Goal: Task Accomplishment & Management: Complete application form

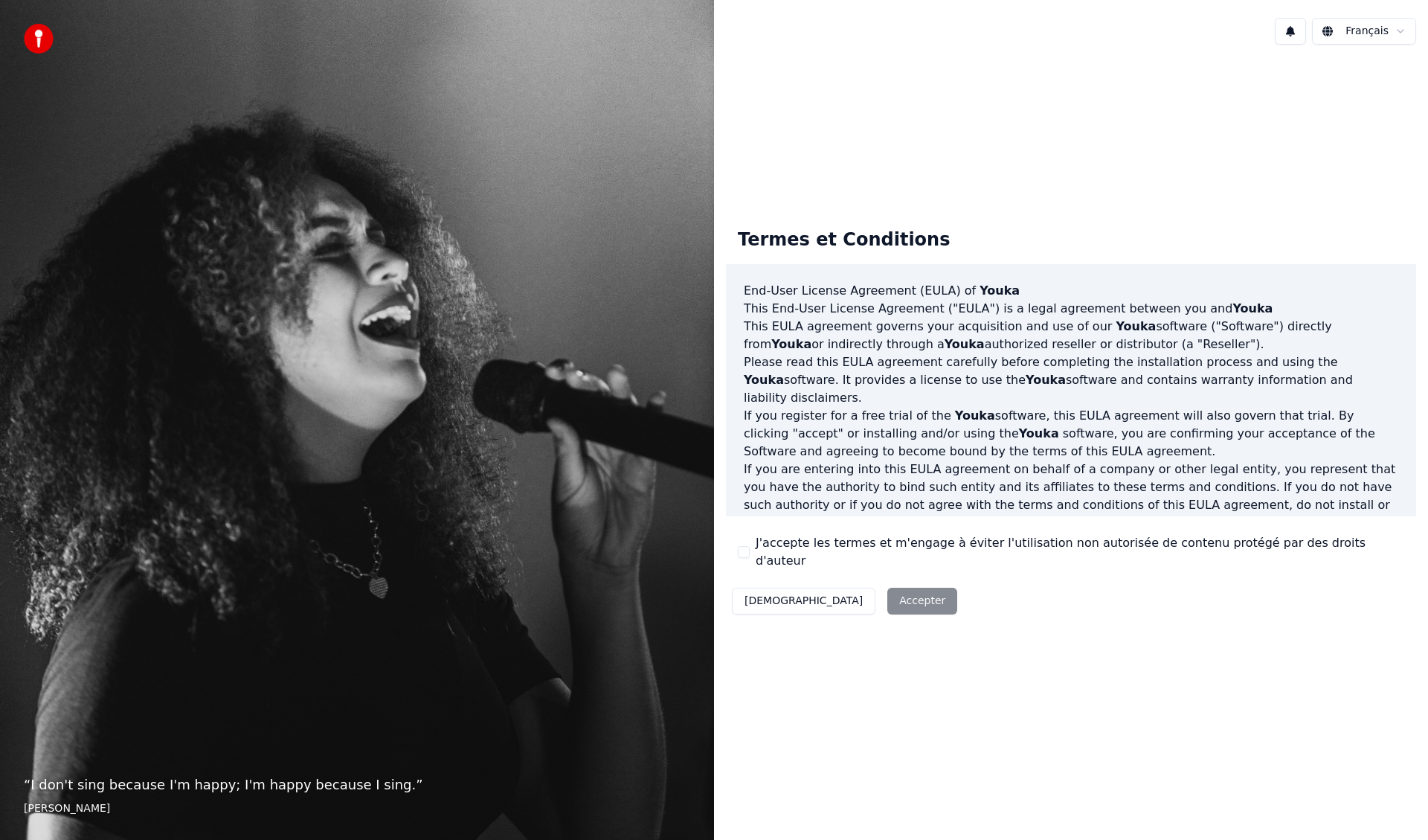
drag, startPoint x: 742, startPoint y: 545, endPoint x: 764, endPoint y: 556, distance: 24.6
click at [744, 545] on div "J'accepte les termes et m'engage à éviter l'utilisation non autorisée de conten…" at bounding box center [1070, 552] width 666 height 36
click at [746, 549] on button "J'accepte les termes et m'engage à éviter l'utilisation non autorisée de conten…" at bounding box center [744, 552] width 12 height 12
click at [887, 592] on button "Accepter" at bounding box center [922, 601] width 70 height 27
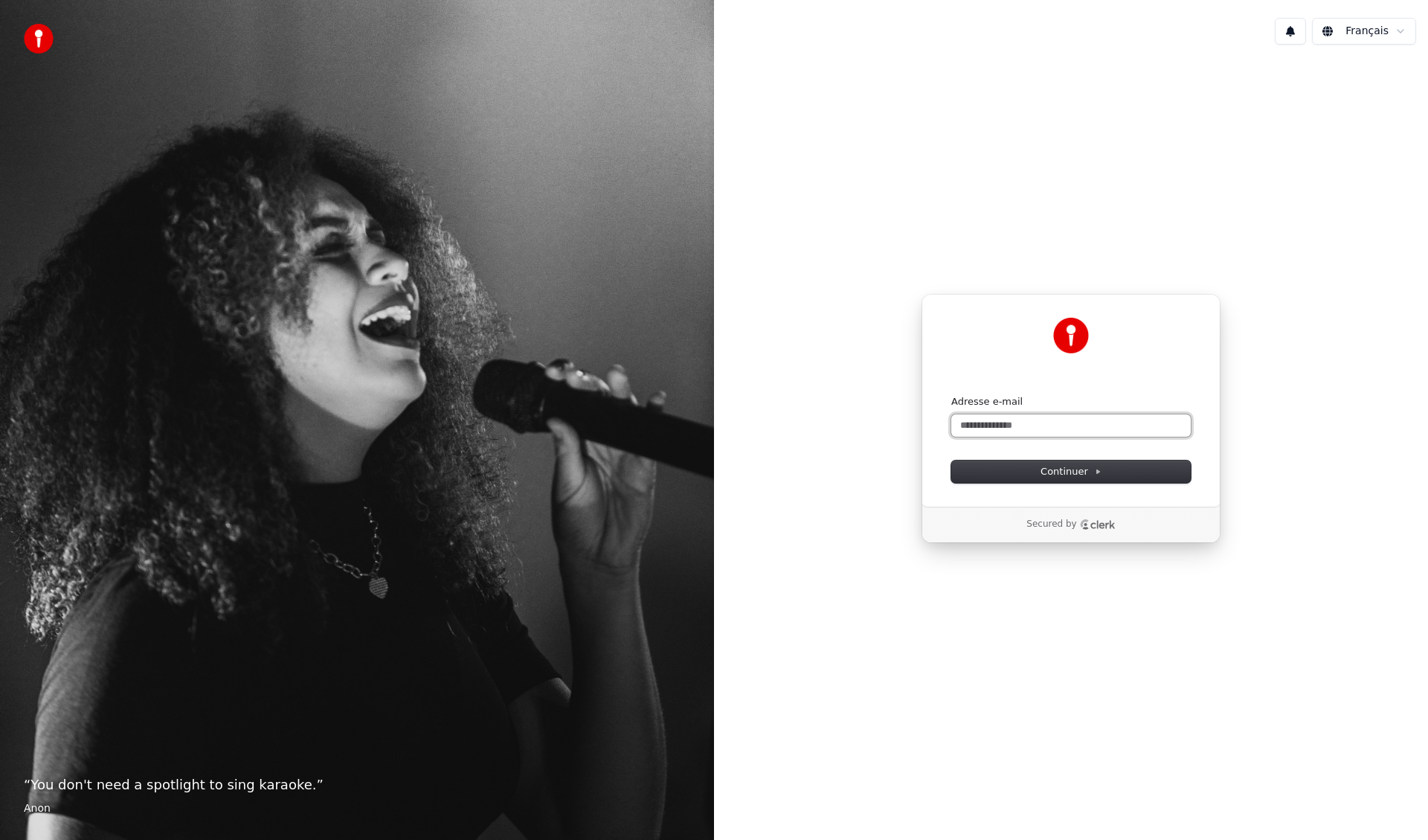
click at [993, 420] on input "Adresse e-mail" at bounding box center [1071, 426] width 239 height 22
click at [1124, 484] on div "**********" at bounding box center [1071, 400] width 299 height 212
click at [1115, 463] on button "Continuer" at bounding box center [1071, 472] width 239 height 22
type input "**********"
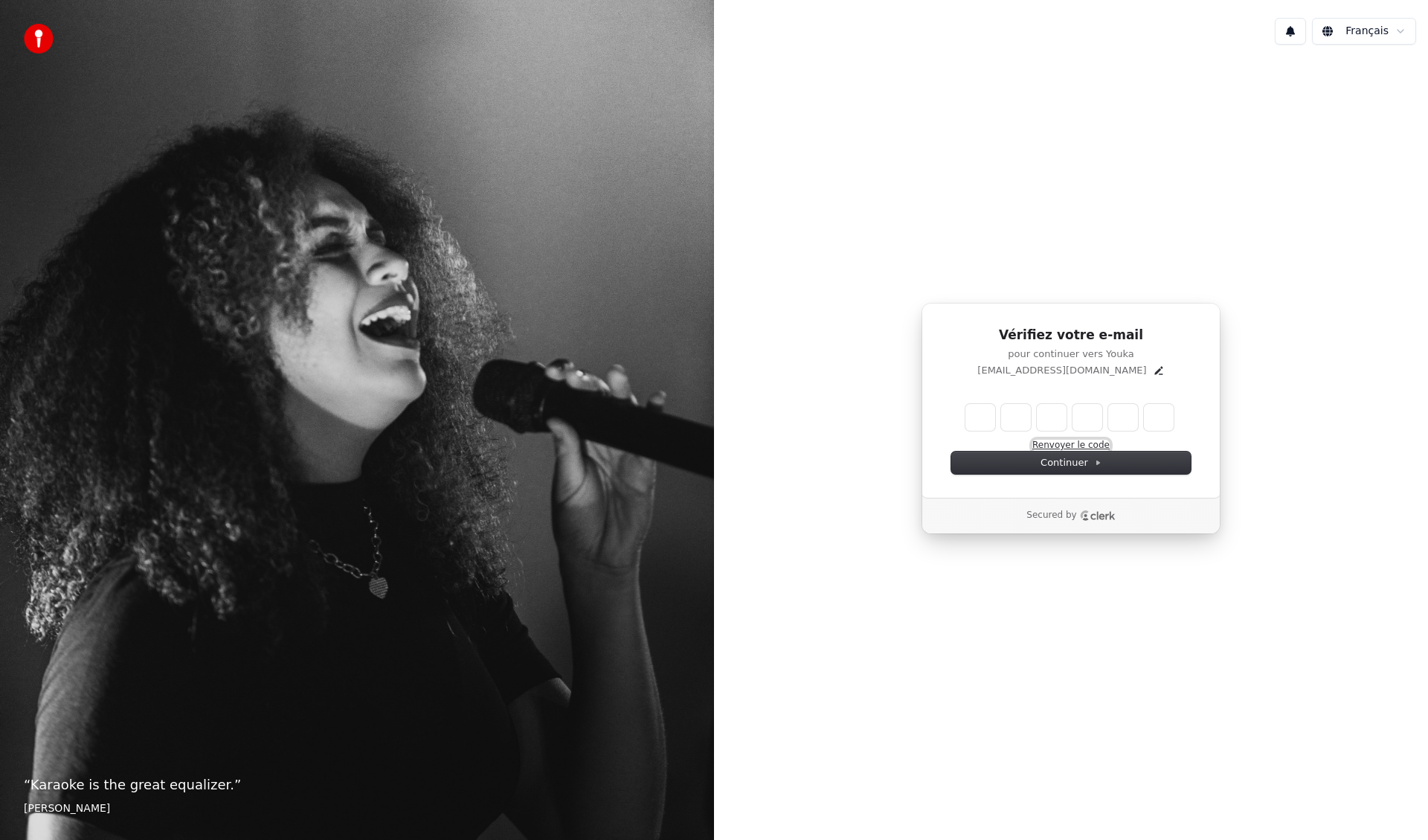
click at [1081, 449] on button "Renvoyer le code" at bounding box center [1070, 446] width 77 height 12
drag, startPoint x: 999, startPoint y: 372, endPoint x: 1109, endPoint y: 361, distance: 110.5
click at [1109, 361] on div "Vérifiez votre e-mail pour continuer vers [PERSON_NAME] [PERSON_NAME][EMAIL_ADD…" at bounding box center [1071, 352] width 239 height 51
click at [1097, 465] on icon at bounding box center [1098, 463] width 7 height 7
